Goal: Information Seeking & Learning: Find specific fact

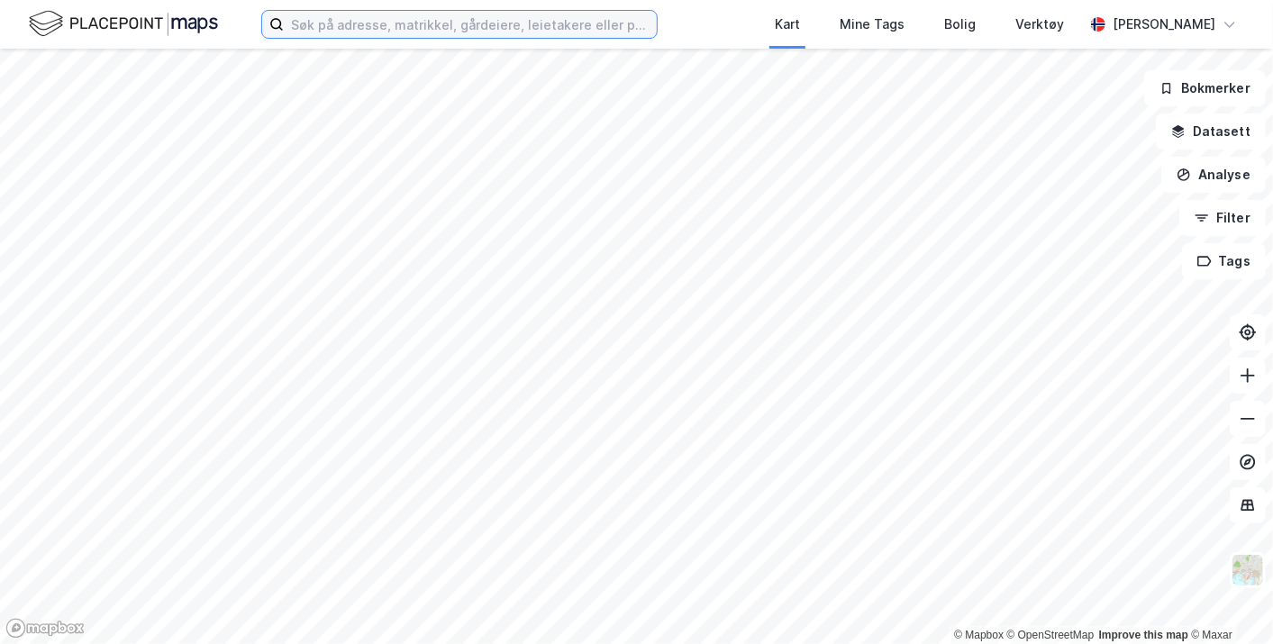
click at [404, 28] on input at bounding box center [470, 24] width 373 height 27
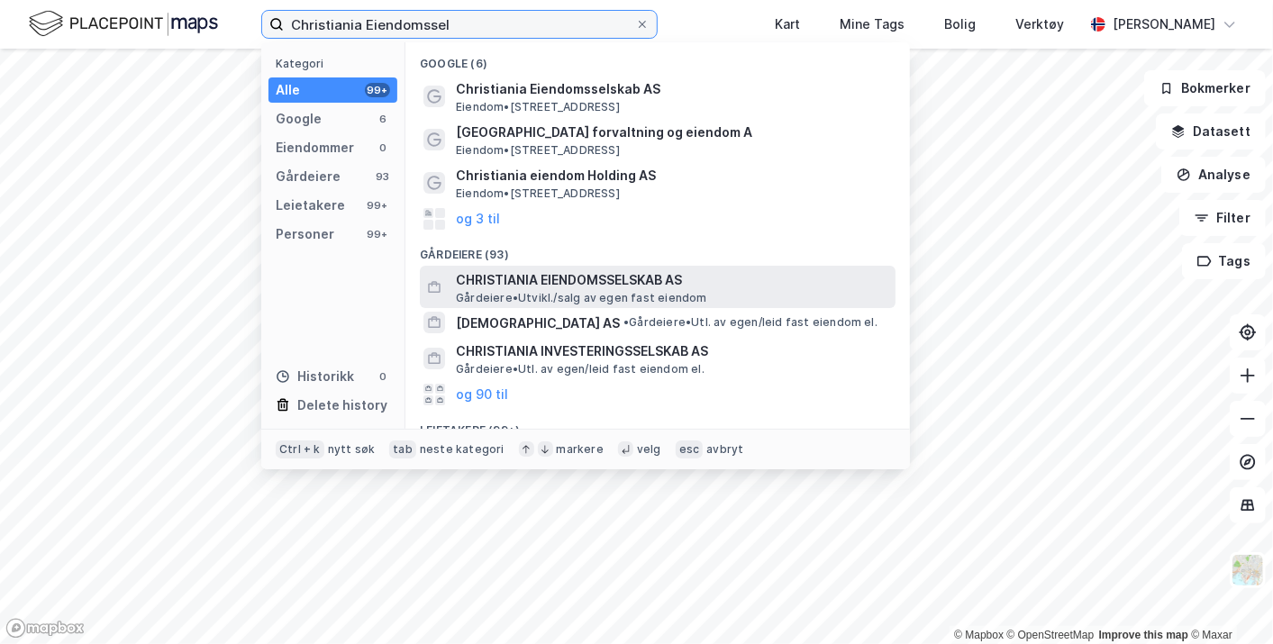
type input "Christiania Eiendomssel"
click at [621, 296] on span "[PERSON_NAME][GEOGRAPHIC_DATA]/salg av egen fast eiendom" at bounding box center [581, 298] width 251 height 14
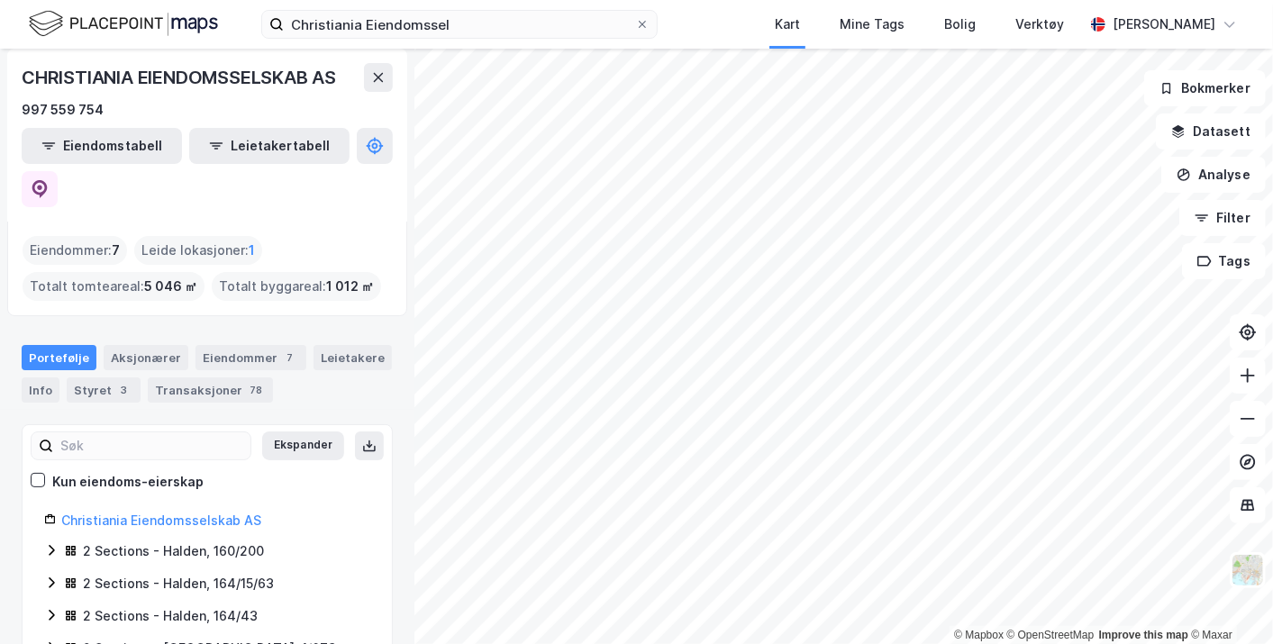
scroll to position [6, 0]
click at [136, 347] on div "Aksjonærer" at bounding box center [146, 359] width 85 height 25
